Goal: Use online tool/utility: Utilize a website feature to perform a specific function

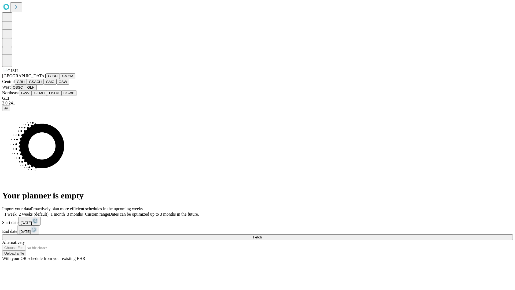
click at [46, 79] on button "GJSH" at bounding box center [53, 76] width 14 height 6
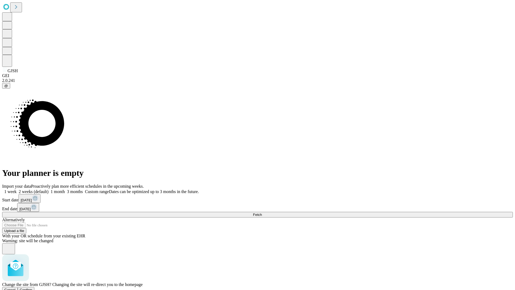
click at [32, 288] on span "Confirm" at bounding box center [26, 290] width 13 height 4
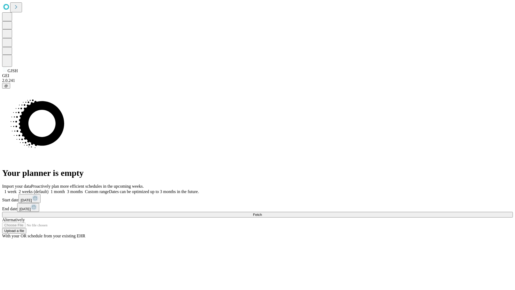
click at [65, 189] on label "1 month" at bounding box center [57, 191] width 16 height 5
click at [262, 212] on span "Fetch" at bounding box center [257, 214] width 9 height 4
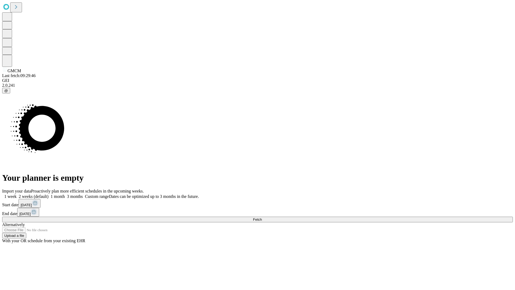
click at [65, 194] on label "1 month" at bounding box center [57, 196] width 16 height 5
click at [262, 217] on span "Fetch" at bounding box center [257, 219] width 9 height 4
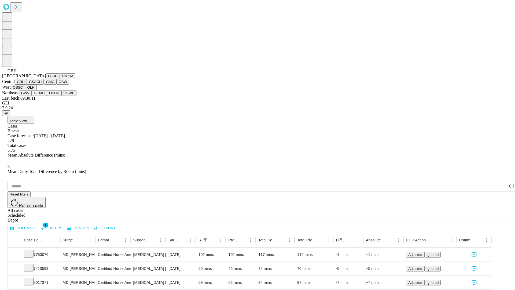
click at [42, 84] on button "GSACH" at bounding box center [35, 82] width 17 height 6
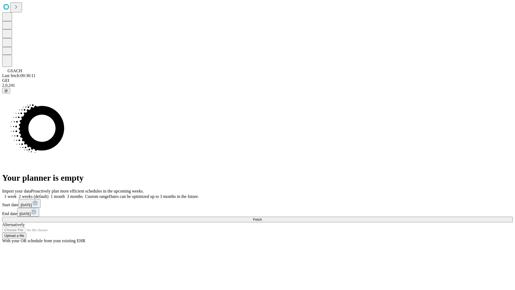
click at [65, 194] on label "1 month" at bounding box center [57, 196] width 16 height 5
click at [262, 217] on span "Fetch" at bounding box center [257, 219] width 9 height 4
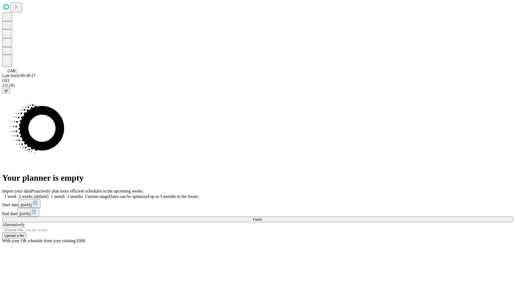
click at [65, 194] on label "1 month" at bounding box center [57, 196] width 16 height 5
click at [262, 217] on span "Fetch" at bounding box center [257, 219] width 9 height 4
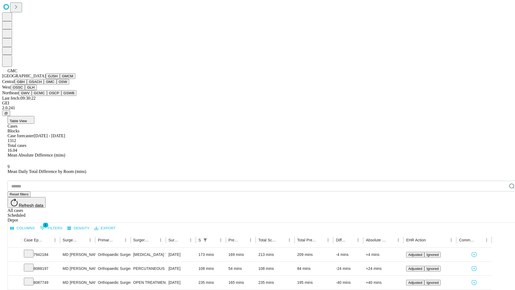
click at [57, 84] on button "OSW" at bounding box center [63, 82] width 13 height 6
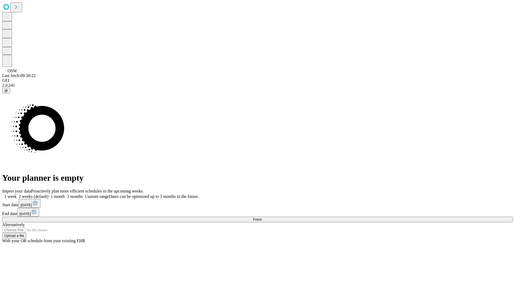
click at [65, 194] on label "1 month" at bounding box center [57, 196] width 16 height 5
click at [262, 217] on span "Fetch" at bounding box center [257, 219] width 9 height 4
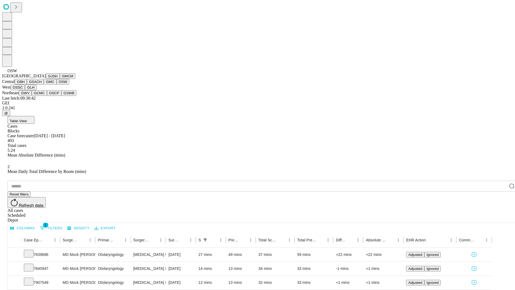
click at [25, 90] on button "OSSC" at bounding box center [18, 87] width 14 height 6
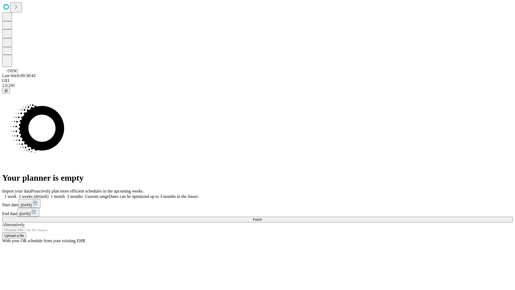
click at [65, 194] on label "1 month" at bounding box center [57, 196] width 16 height 5
click at [262, 217] on span "Fetch" at bounding box center [257, 219] width 9 height 4
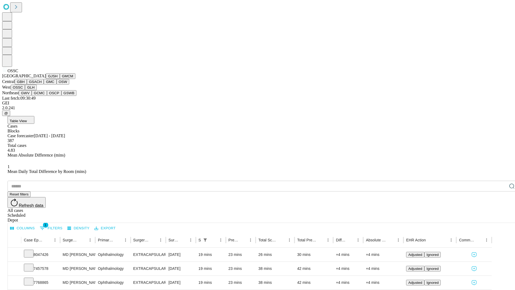
click at [36, 90] on button "GLH" at bounding box center [31, 87] width 12 height 6
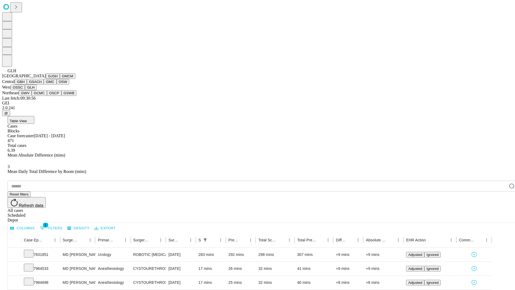
click at [32, 96] on button "GWV" at bounding box center [25, 93] width 13 height 6
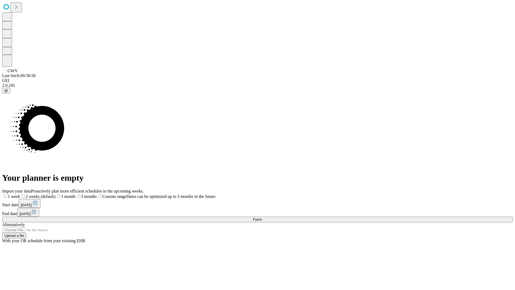
click at [75, 194] on label "1 month" at bounding box center [66, 196] width 20 height 5
click at [262, 217] on span "Fetch" at bounding box center [257, 219] width 9 height 4
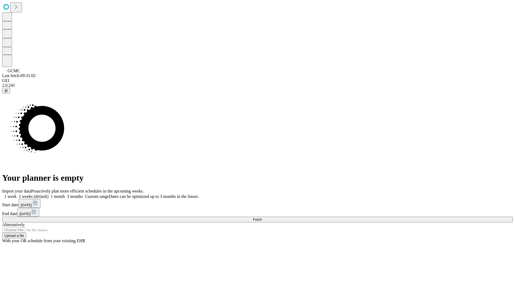
click at [65, 194] on label "1 month" at bounding box center [57, 196] width 16 height 5
click at [262, 217] on span "Fetch" at bounding box center [257, 219] width 9 height 4
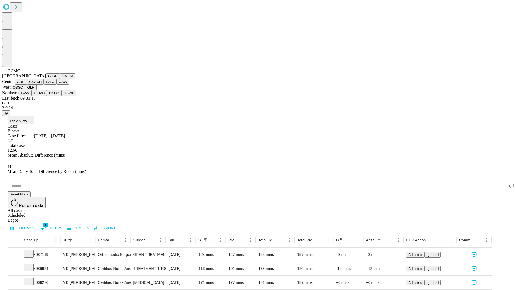
click at [47, 96] on button "OSCP" at bounding box center [54, 93] width 14 height 6
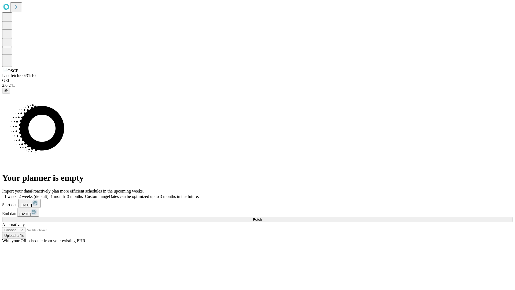
click at [65, 194] on label "1 month" at bounding box center [57, 196] width 16 height 5
click at [262, 217] on span "Fetch" at bounding box center [257, 219] width 9 height 4
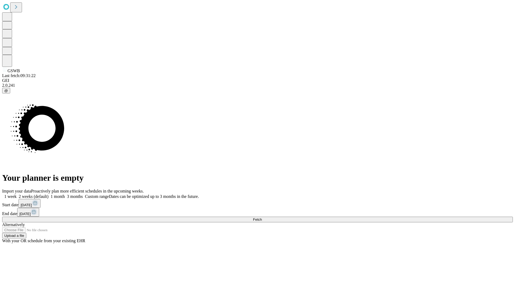
click at [65, 194] on label "1 month" at bounding box center [57, 196] width 16 height 5
click at [262, 217] on span "Fetch" at bounding box center [257, 219] width 9 height 4
